Goal: Task Accomplishment & Management: Manage account settings

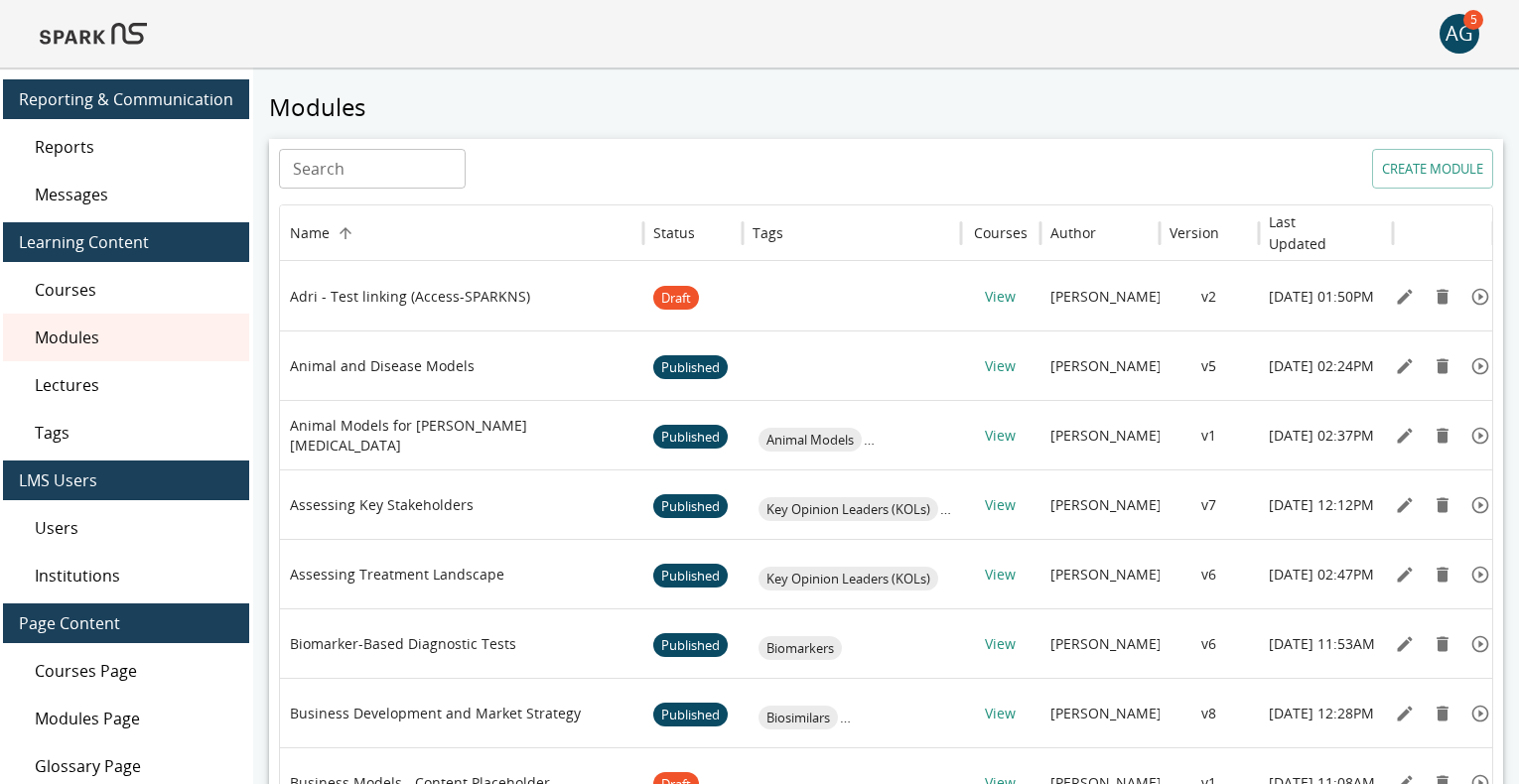
click at [1456, 49] on div "AG" at bounding box center [1459, 34] width 40 height 40
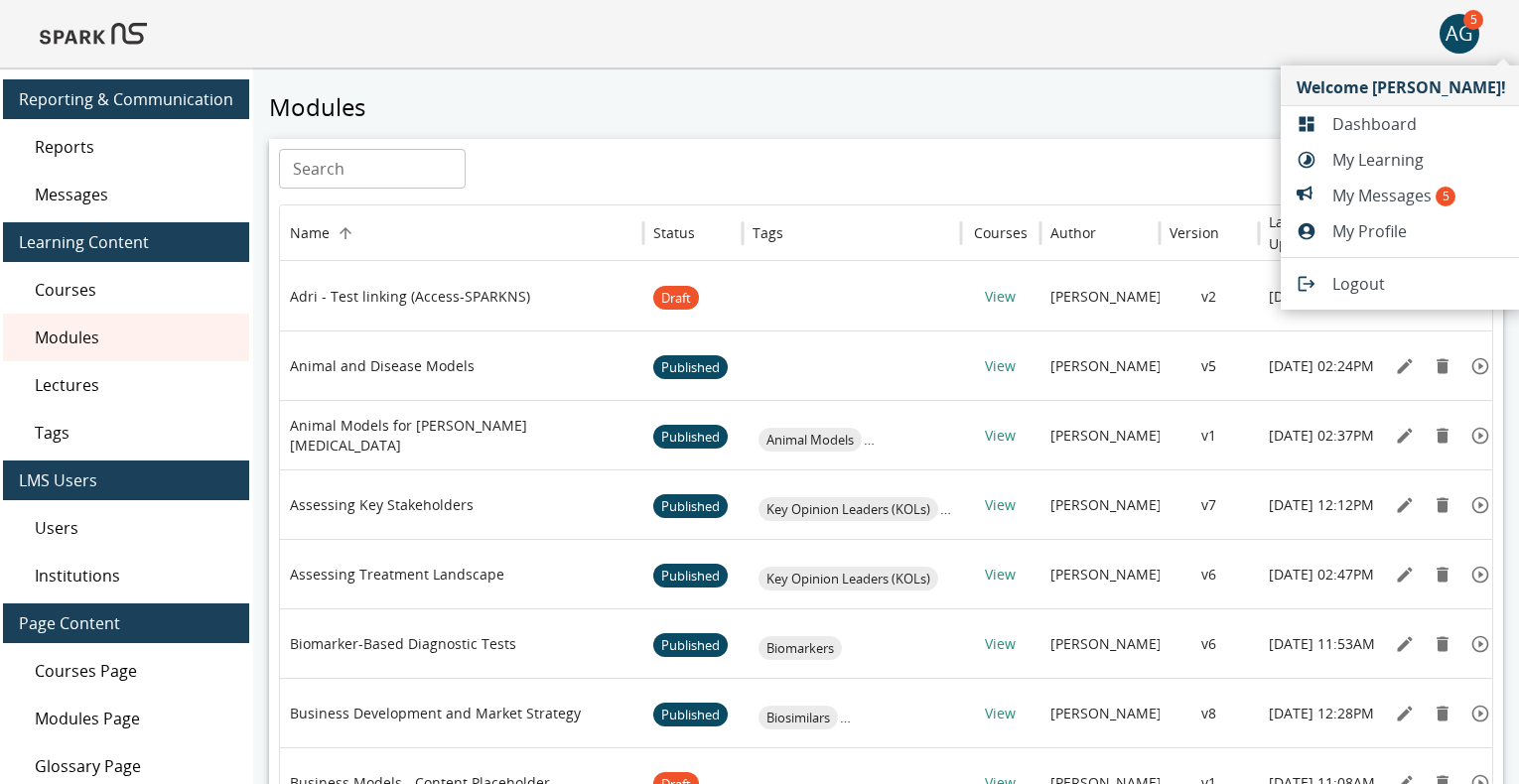
click at [1360, 285] on span "Logout" at bounding box center [1419, 284] width 174 height 24
